Goal: Task Accomplishment & Management: Complete application form

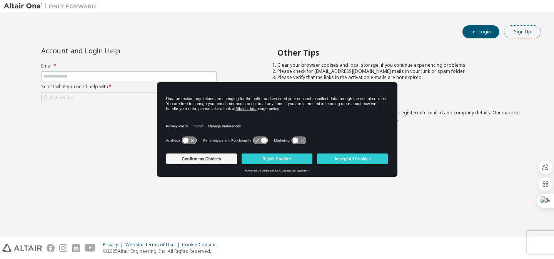
click at [518, 30] on button "Sign Up" at bounding box center [522, 31] width 37 height 13
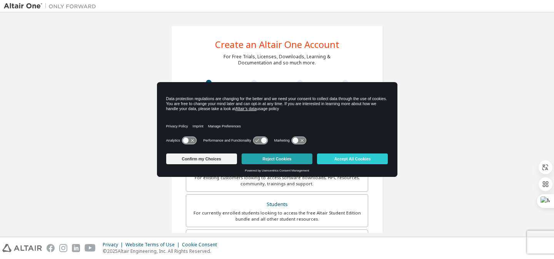
click at [271, 155] on button "Reject Cookies" at bounding box center [276, 159] width 71 height 11
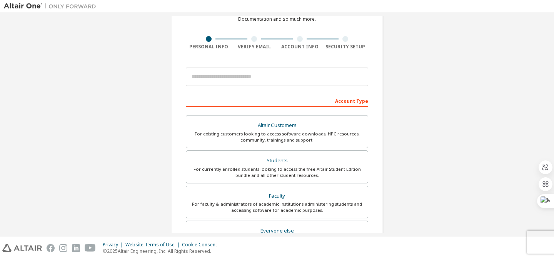
scroll to position [46, 0]
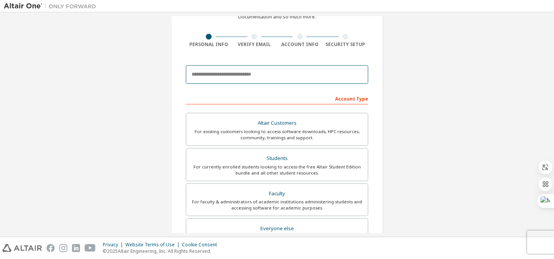
click at [286, 78] on input "email" at bounding box center [277, 74] width 182 height 18
type input "**********"
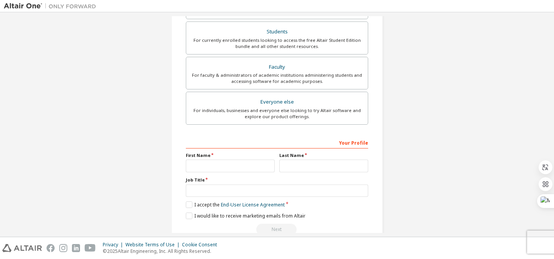
scroll to position [174, 0]
click at [243, 168] on input "text" at bounding box center [230, 165] width 89 height 13
type input "*"
type input "**"
click at [294, 167] on input "text" at bounding box center [323, 165] width 89 height 13
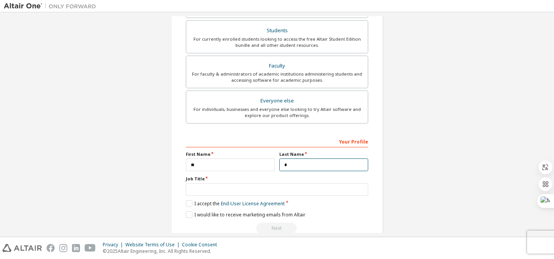
type input "*"
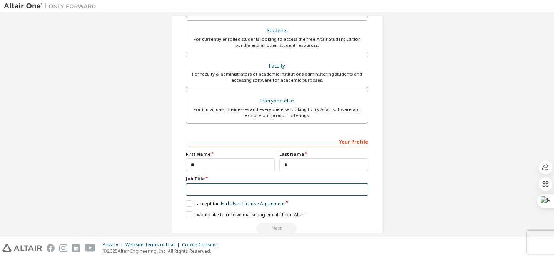
click at [293, 188] on input "text" at bounding box center [277, 190] width 182 height 13
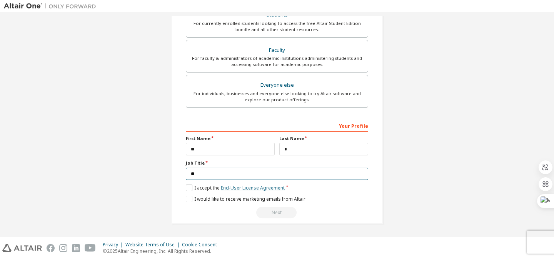
type input "**"
click at [274, 188] on link "End-User License Agreement" at bounding box center [253, 188] width 64 height 7
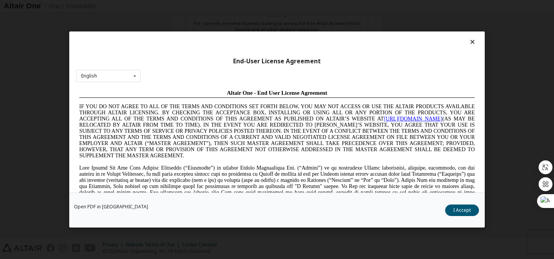
scroll to position [0, 0]
click at [468, 38] on icon at bounding box center [472, 41] width 8 height 7
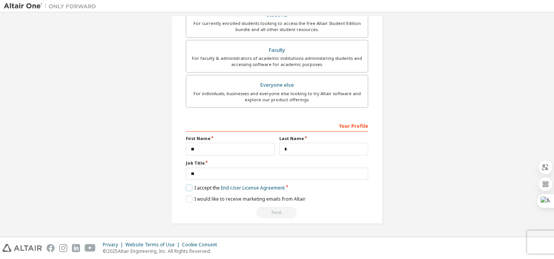
click at [188, 187] on label "I accept the End-User License Agreement" at bounding box center [235, 188] width 99 height 7
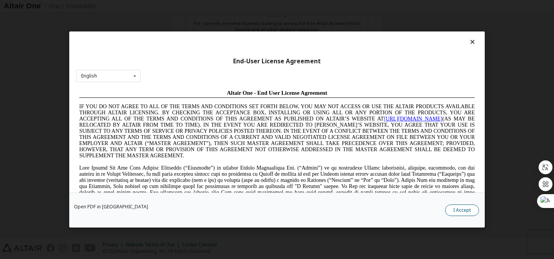
click at [449, 210] on button "I Accept" at bounding box center [462, 211] width 34 height 12
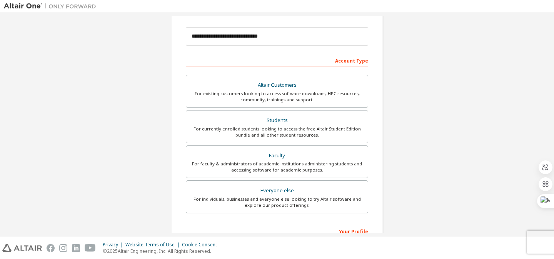
scroll to position [83, 0]
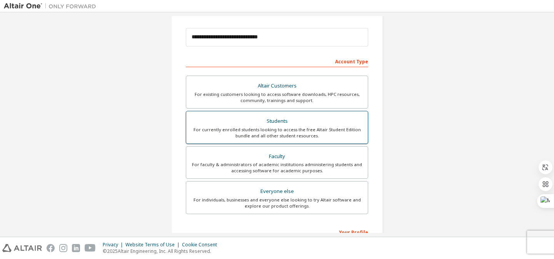
click at [301, 126] on div "Students" at bounding box center [277, 121] width 172 height 11
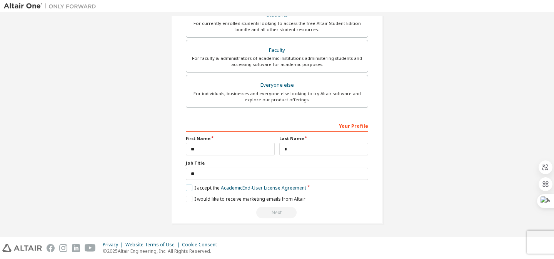
click at [275, 191] on link "Academic End-User License Agreement" at bounding box center [263, 188] width 85 height 7
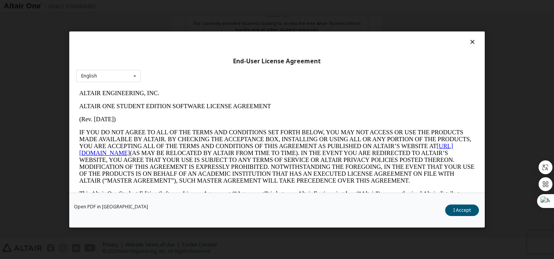
scroll to position [0, 0]
click at [458, 206] on button "I Accept" at bounding box center [462, 211] width 34 height 12
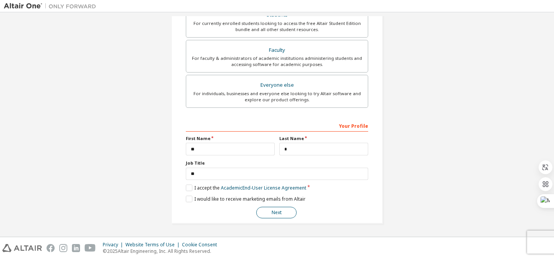
click at [281, 212] on button "Next" at bounding box center [276, 213] width 40 height 12
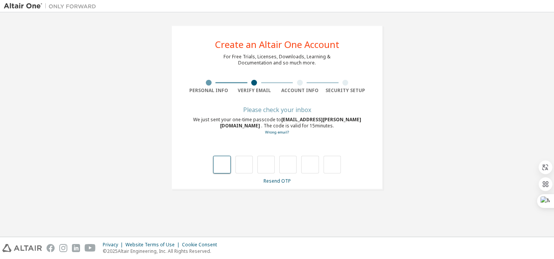
type input "*"
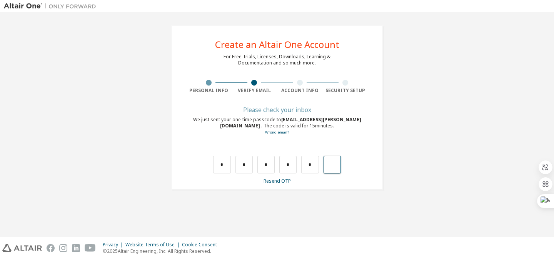
type input "*"
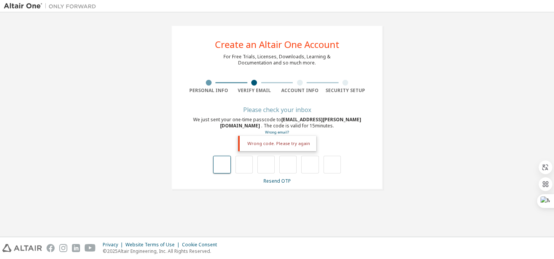
click at [224, 161] on input "text" at bounding box center [221, 165] width 17 height 18
type input "*"
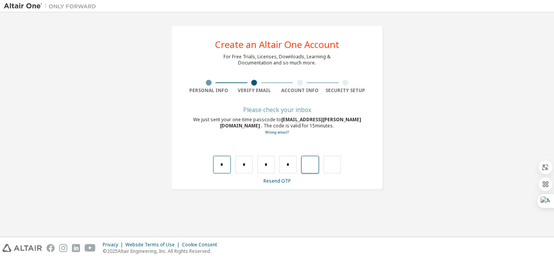
type input "*"
click at [224, 161] on input "text" at bounding box center [221, 165] width 17 height 18
type input "*"
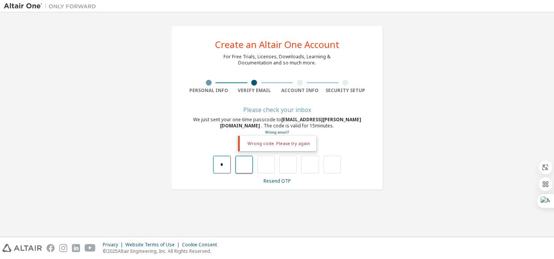
type input "*"
click at [243, 162] on input "*" at bounding box center [243, 165] width 17 height 18
click at [243, 162] on input "text" at bounding box center [243, 165] width 17 height 18
type input "*"
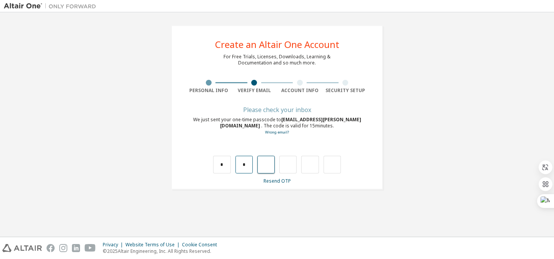
type input "*"
